Goal: Information Seeking & Learning: Learn about a topic

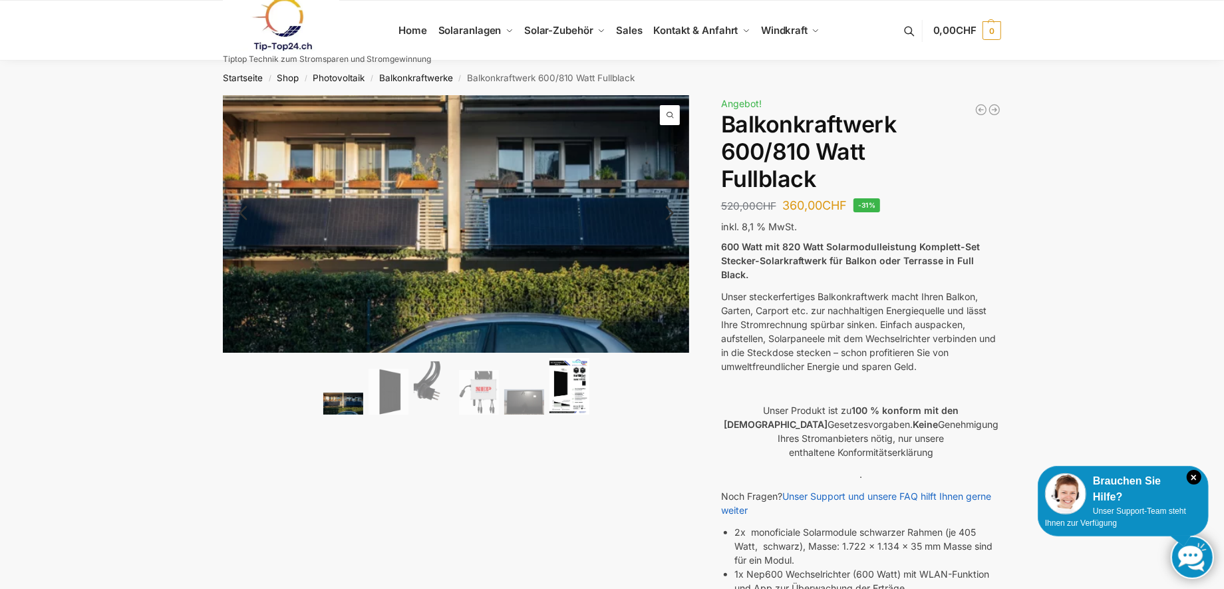
click at [585, 378] on img at bounding box center [570, 386] width 40 height 57
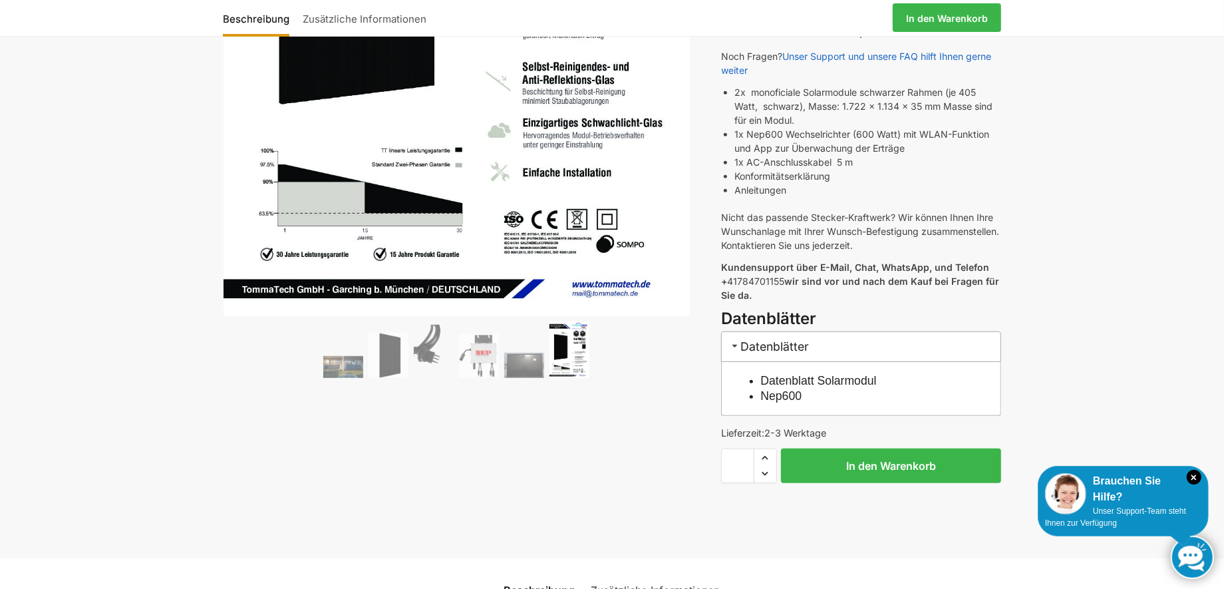
scroll to position [443, 0]
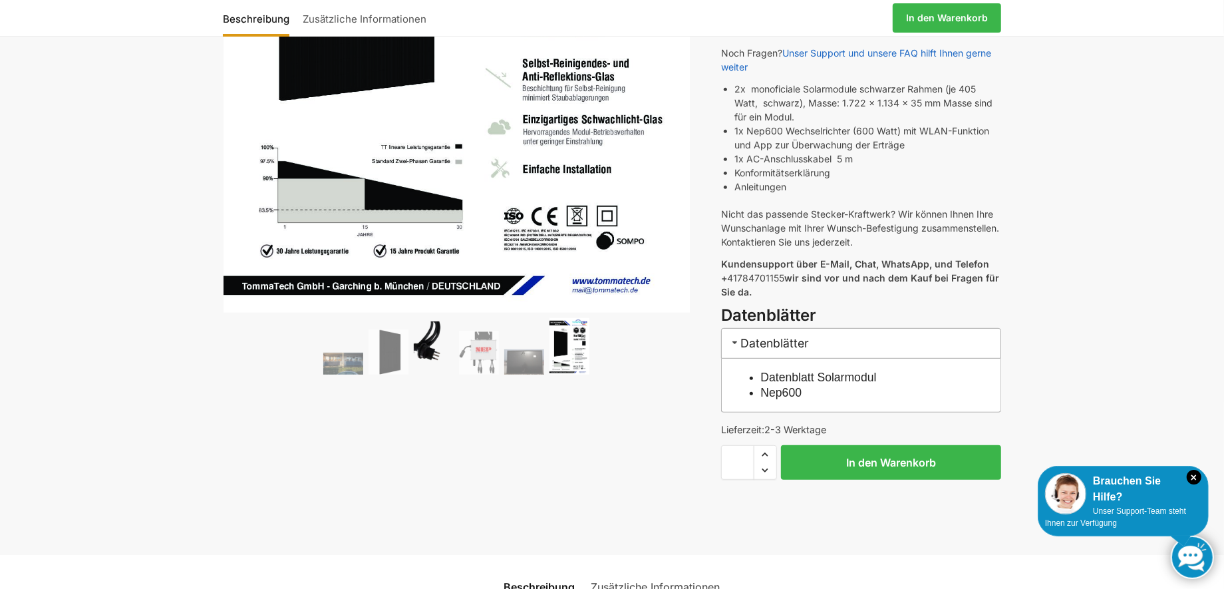
click at [430, 341] on img at bounding box center [434, 347] width 40 height 53
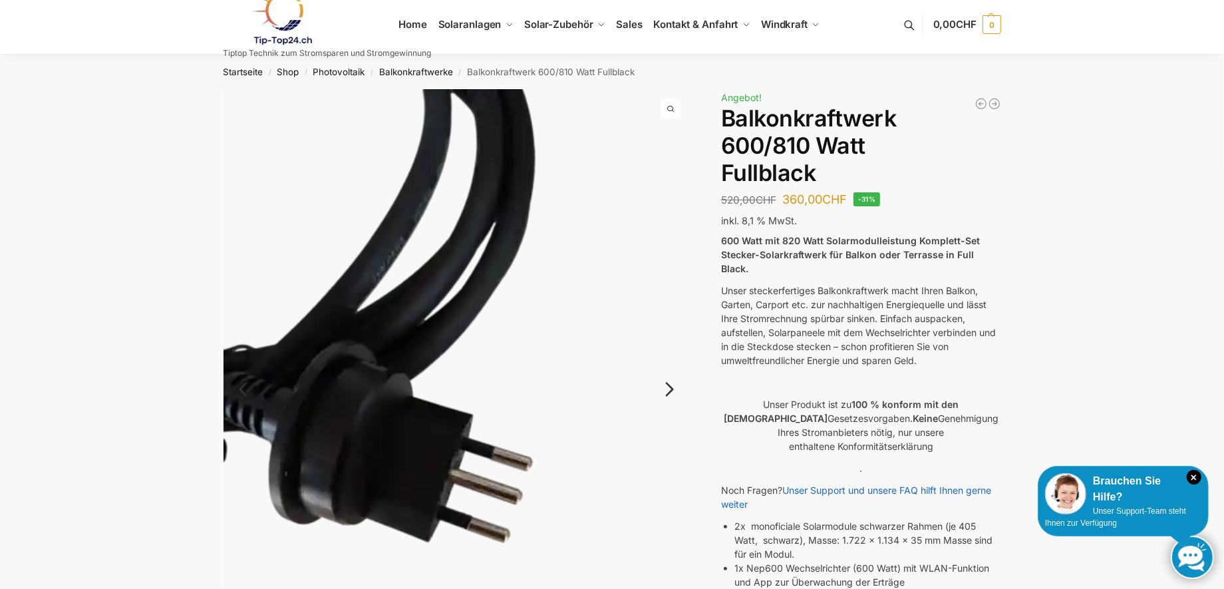
scroll to position [0, 0]
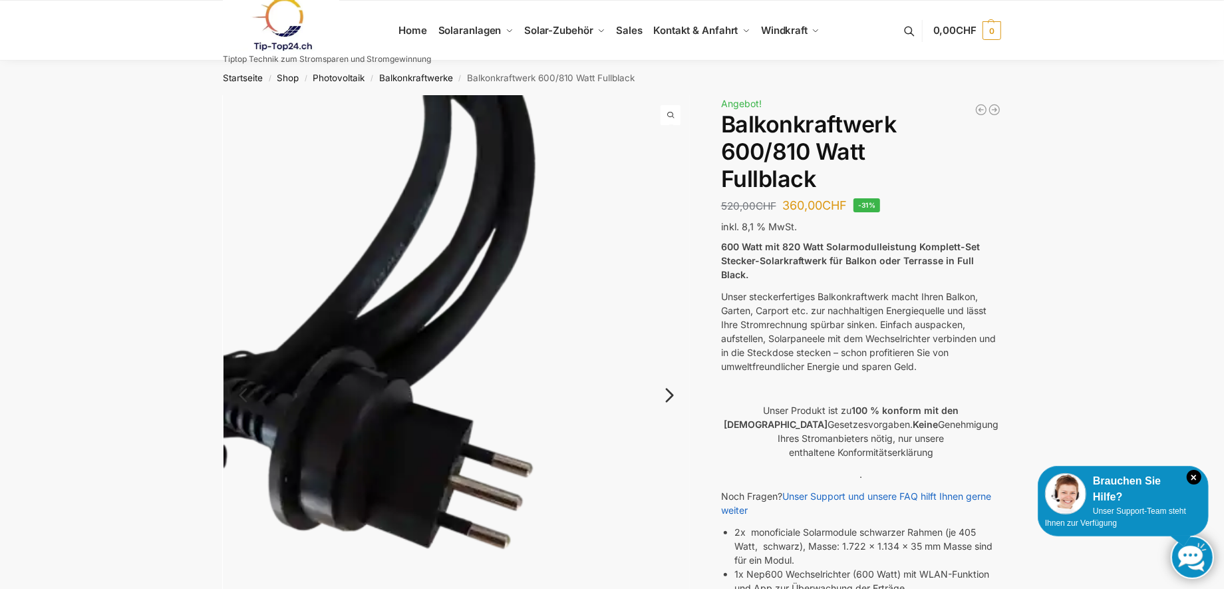
click at [236, 179] on img at bounding box center [457, 406] width 467 height 622
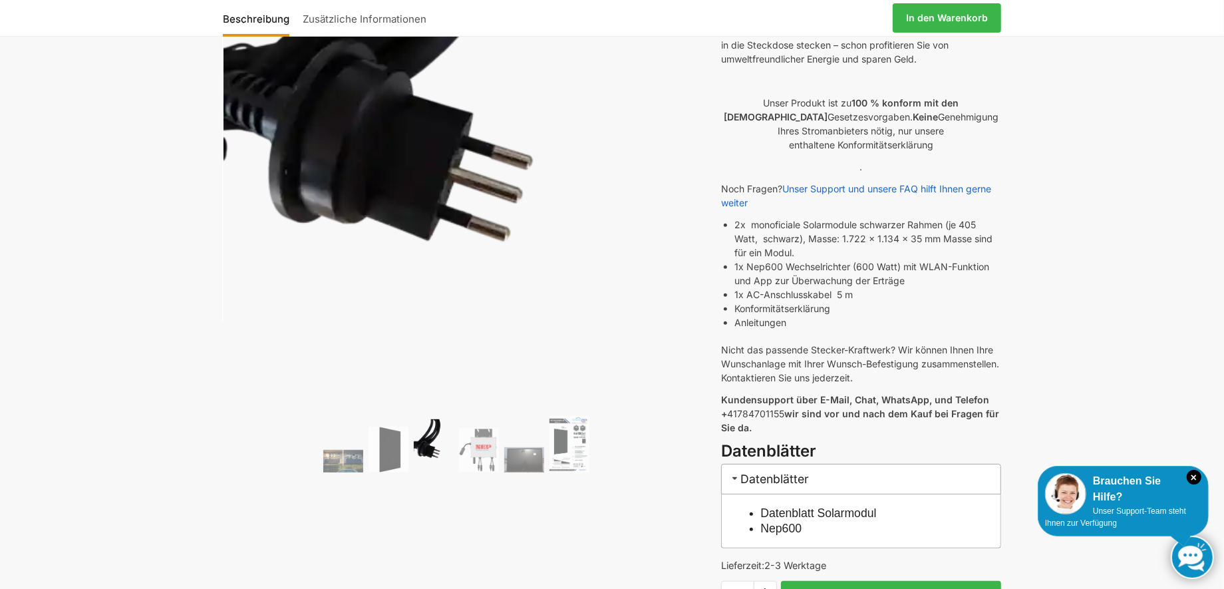
scroll to position [310, 0]
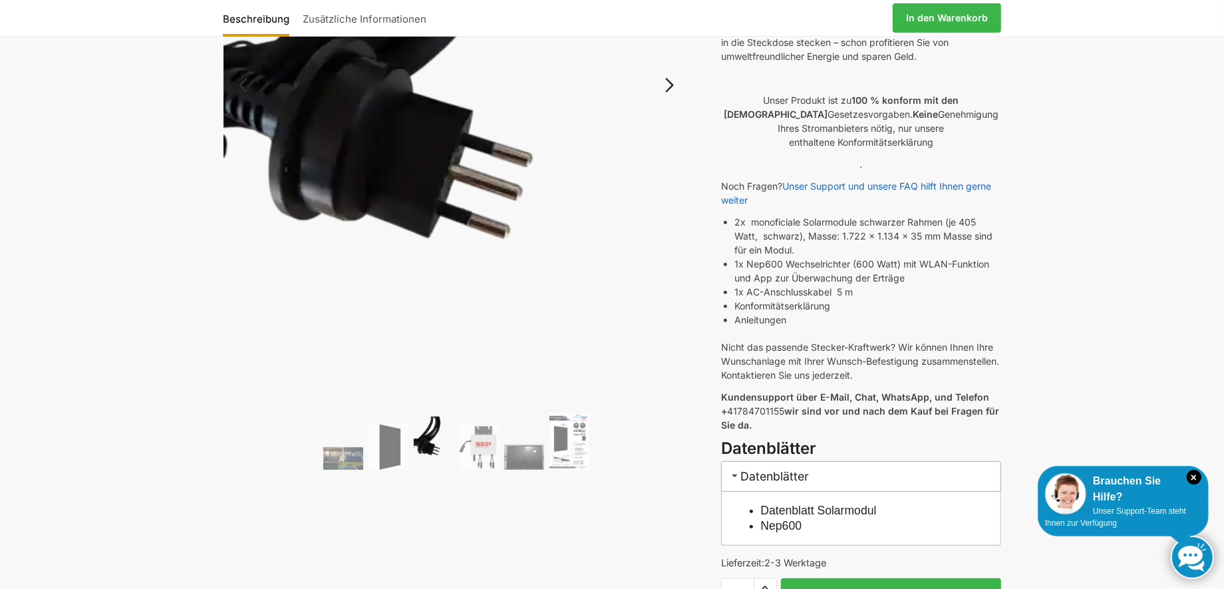
click at [502, 443] on ol at bounding box center [456, 443] width 467 height 61
click at [492, 443] on img at bounding box center [479, 447] width 40 height 44
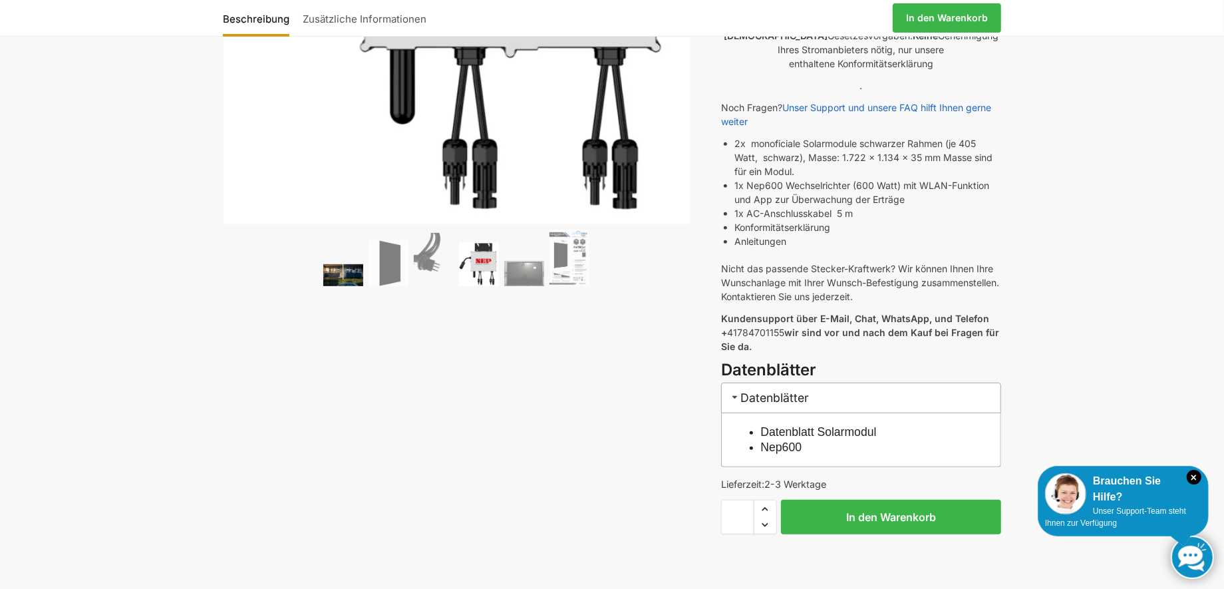
scroll to position [399, 0]
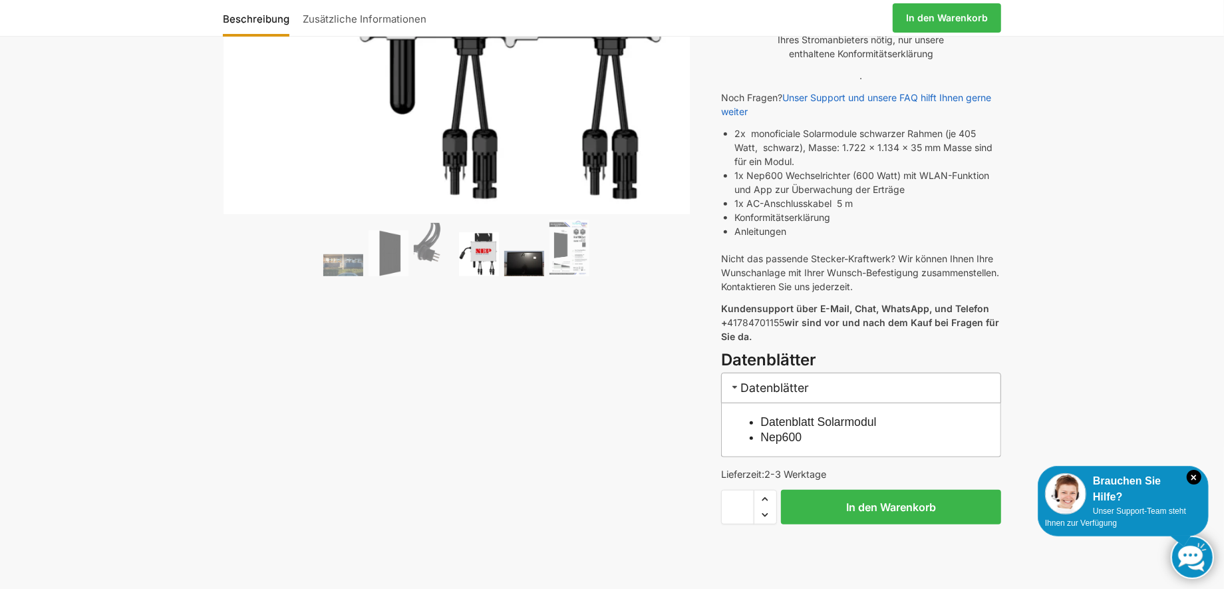
click at [517, 266] on img at bounding box center [524, 263] width 40 height 25
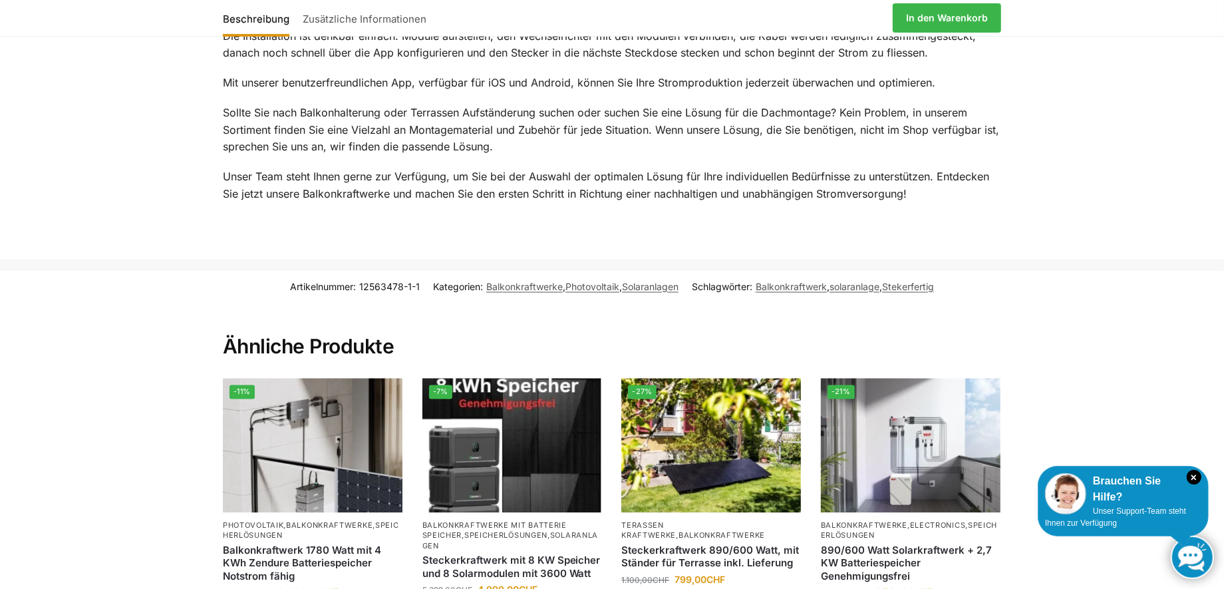
scroll to position [1819, 0]
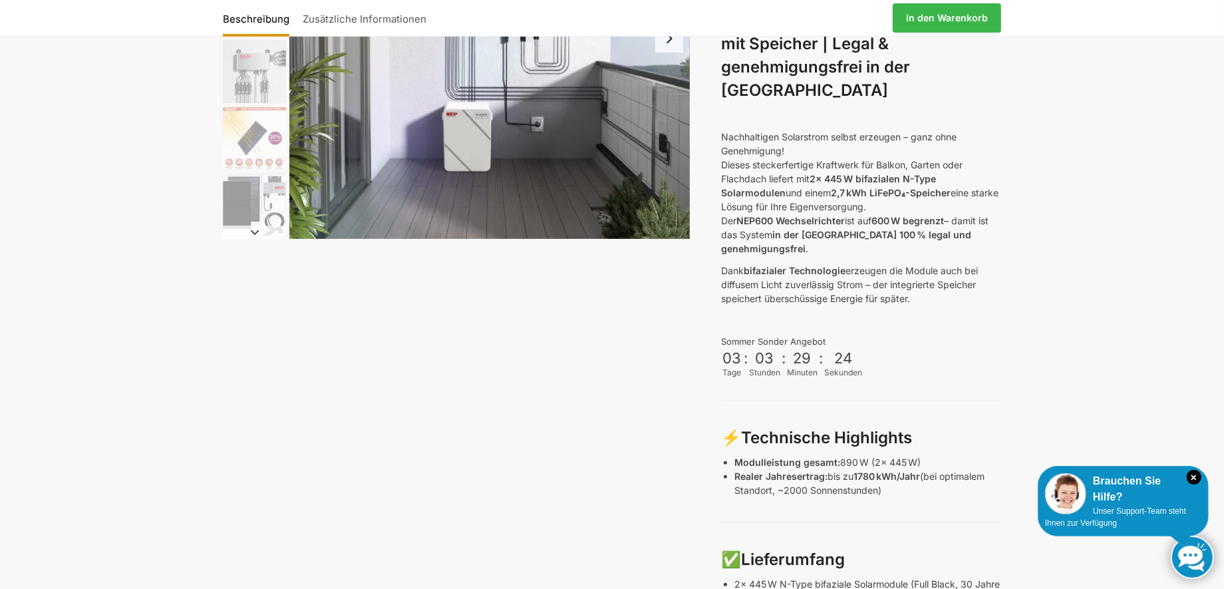
scroll to position [266, 0]
